Goal: Find specific page/section: Find specific page/section

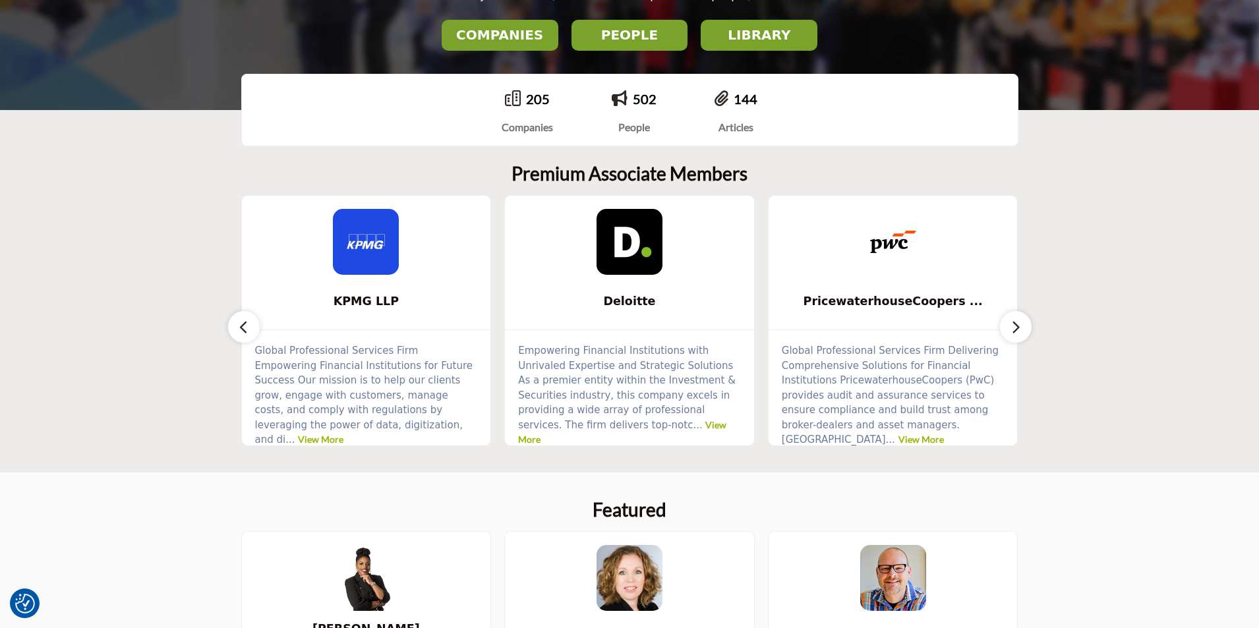
scroll to position [264, 0]
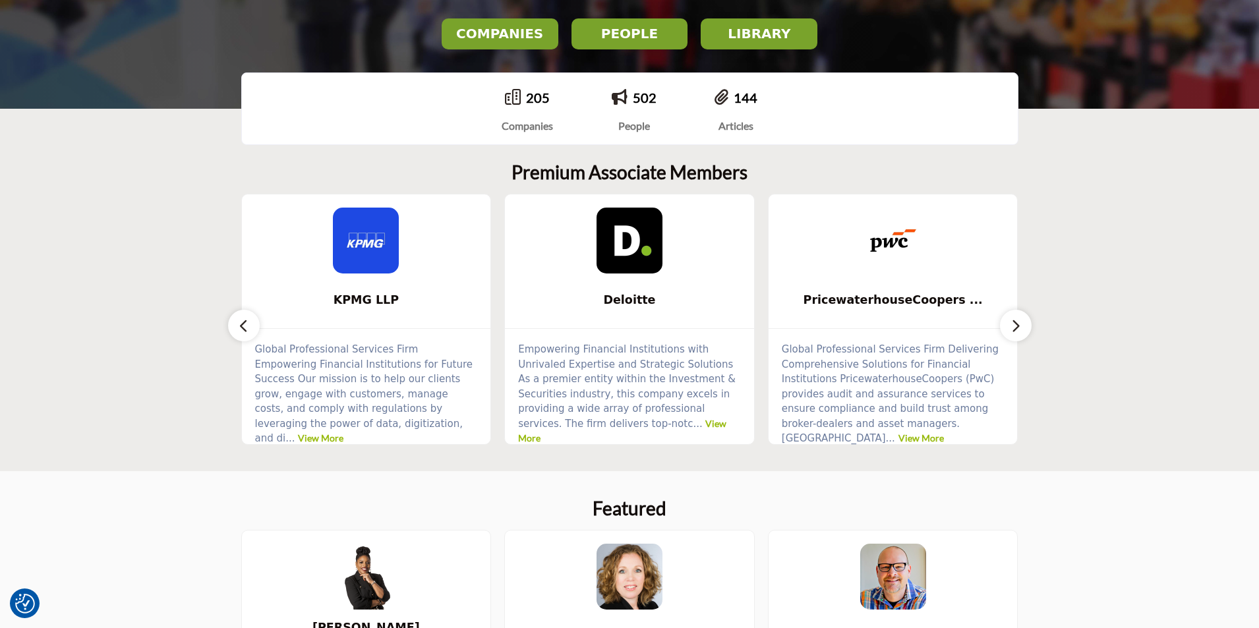
click at [500, 40] on h2 "COMPANIES" at bounding box center [500, 34] width 109 height 16
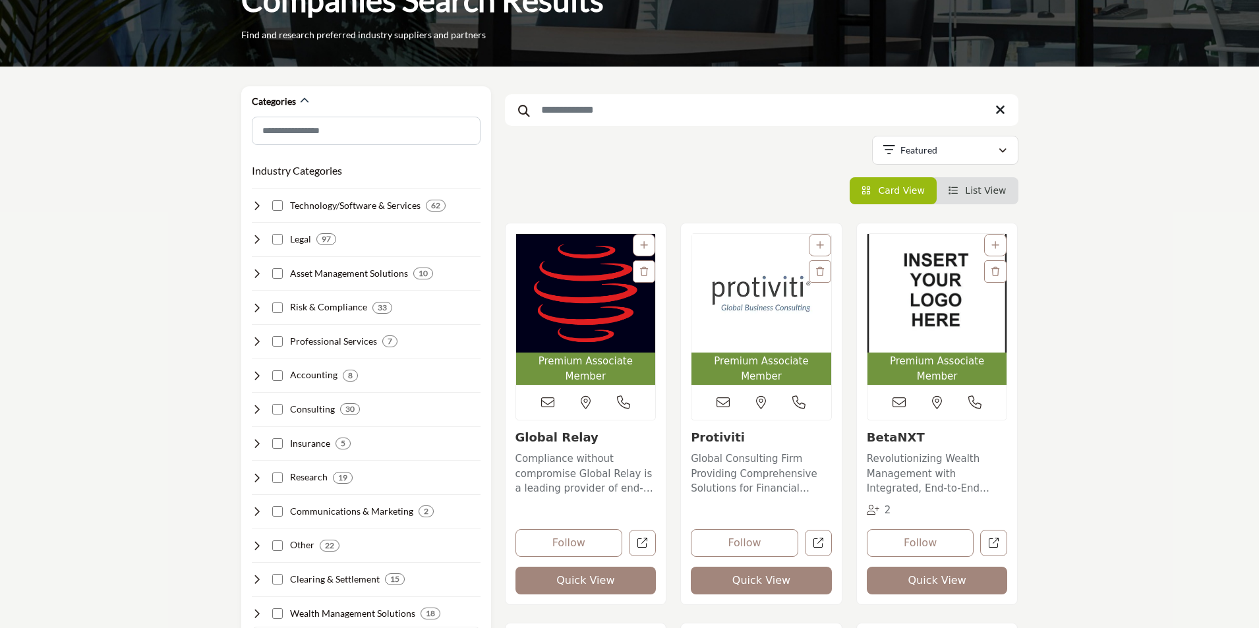
scroll to position [132, 0]
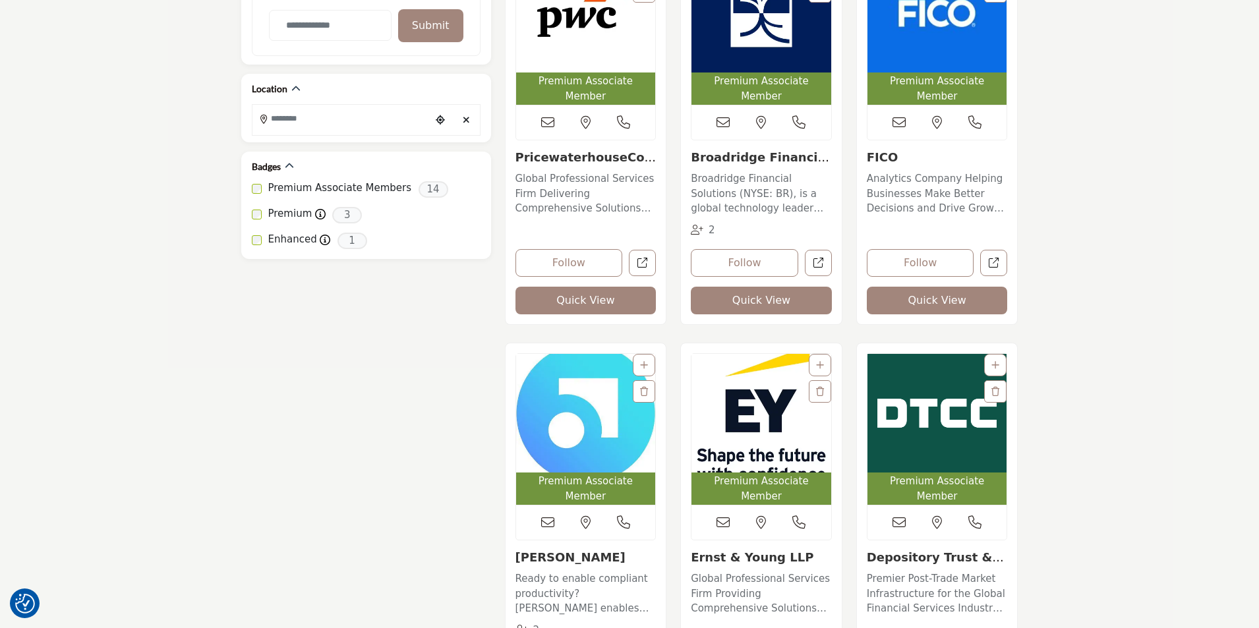
scroll to position [725, 0]
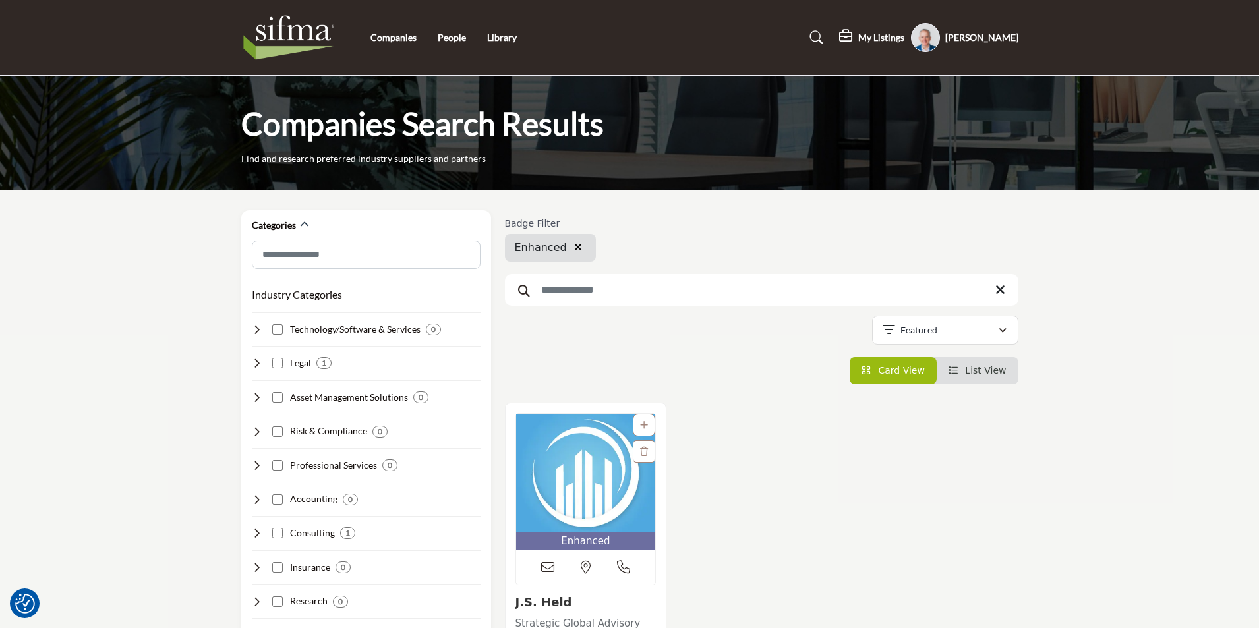
drag, startPoint x: 572, startPoint y: 246, endPoint x: 227, endPoint y: 0, distance: 422.9
click at [574, 246] on icon "button" at bounding box center [578, 247] width 8 height 11
